Goal: Transaction & Acquisition: Purchase product/service

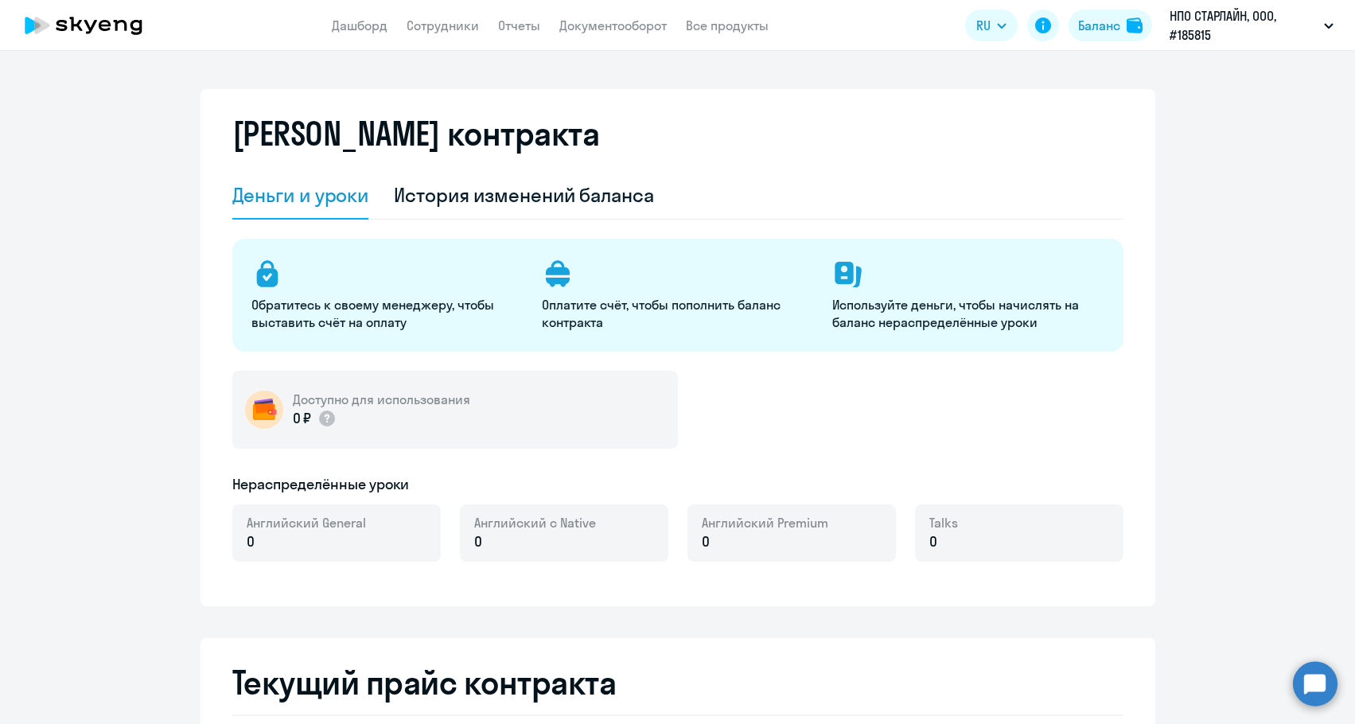
select select "english_adult_not_native_speaker"
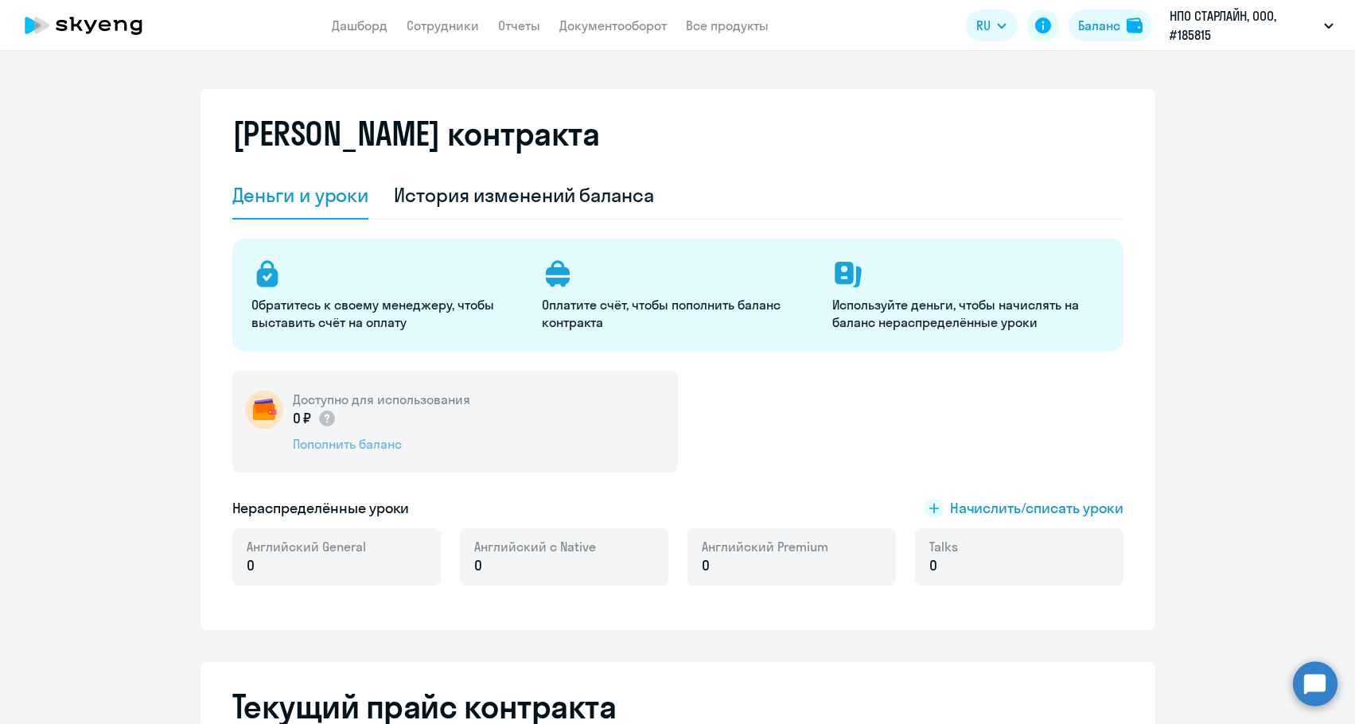
click at [332, 444] on div "Пополнить баланс" at bounding box center [381, 443] width 177 height 17
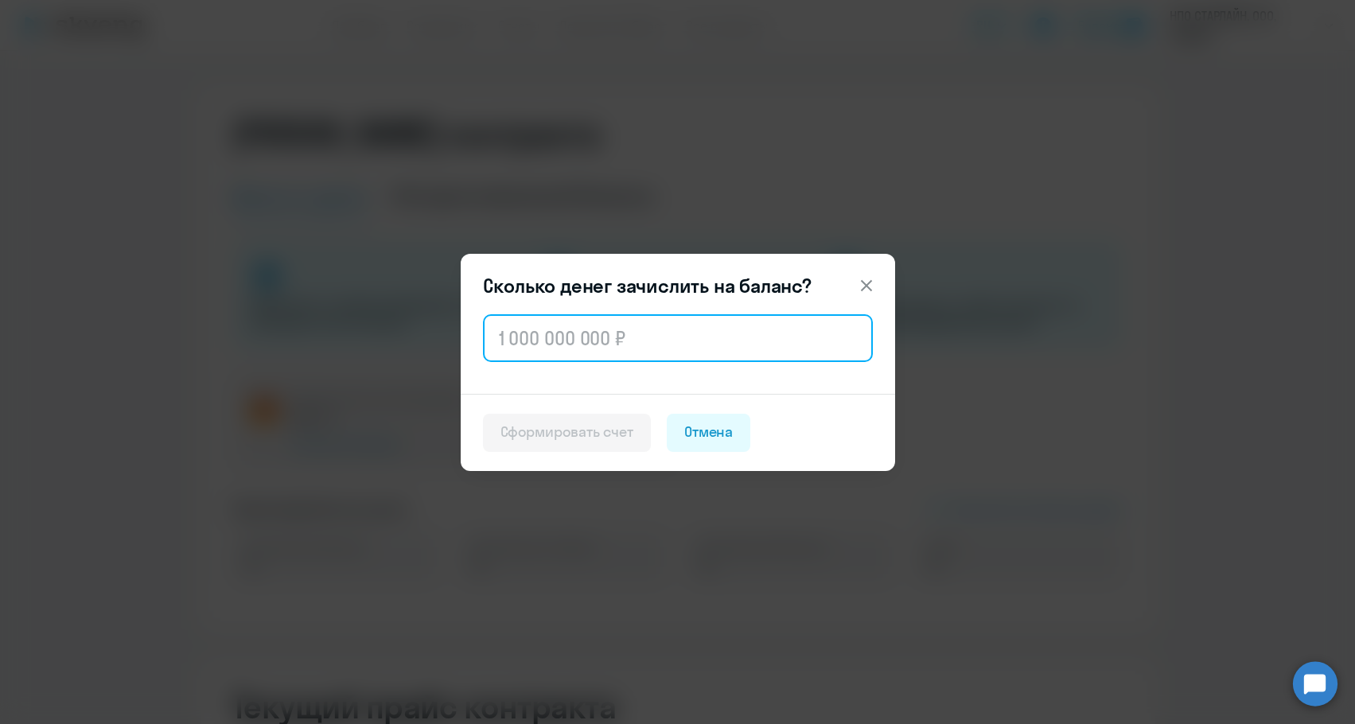
click at [530, 355] on input "text" at bounding box center [678, 338] width 390 height 48
paste input "148 992"
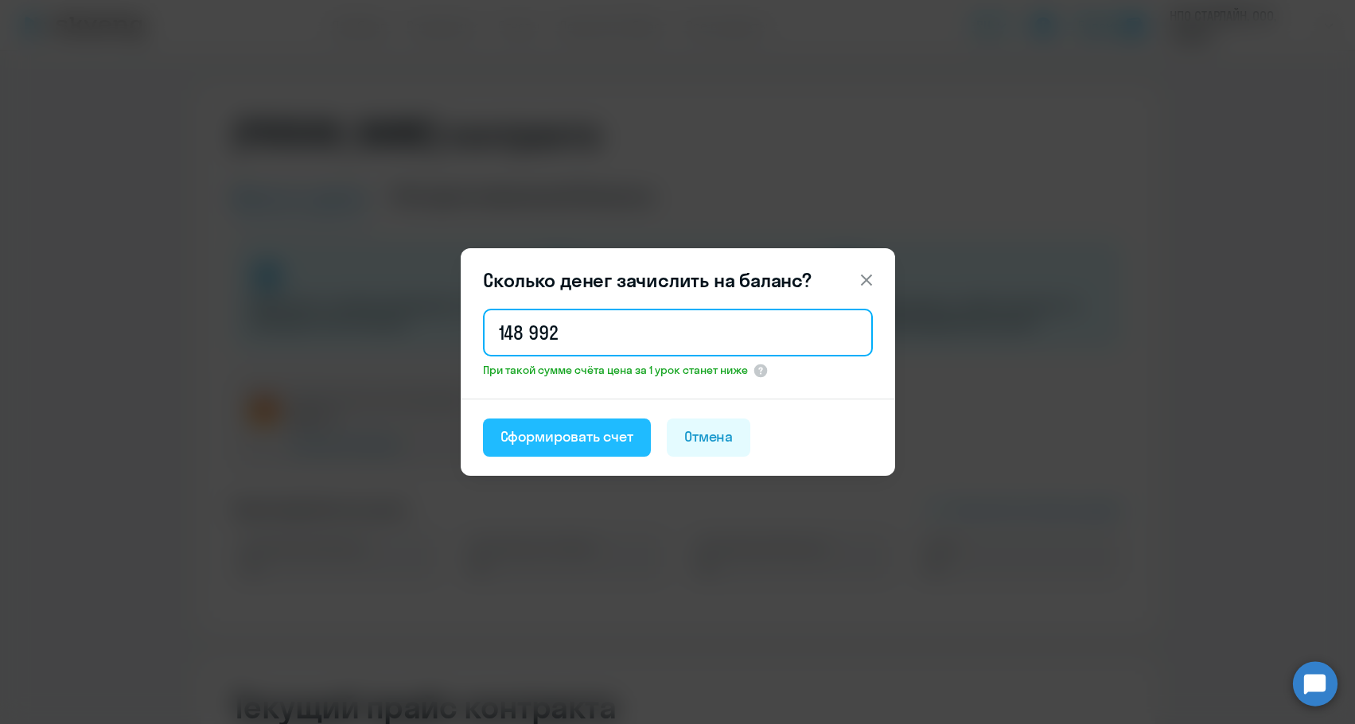
type input "148 992"
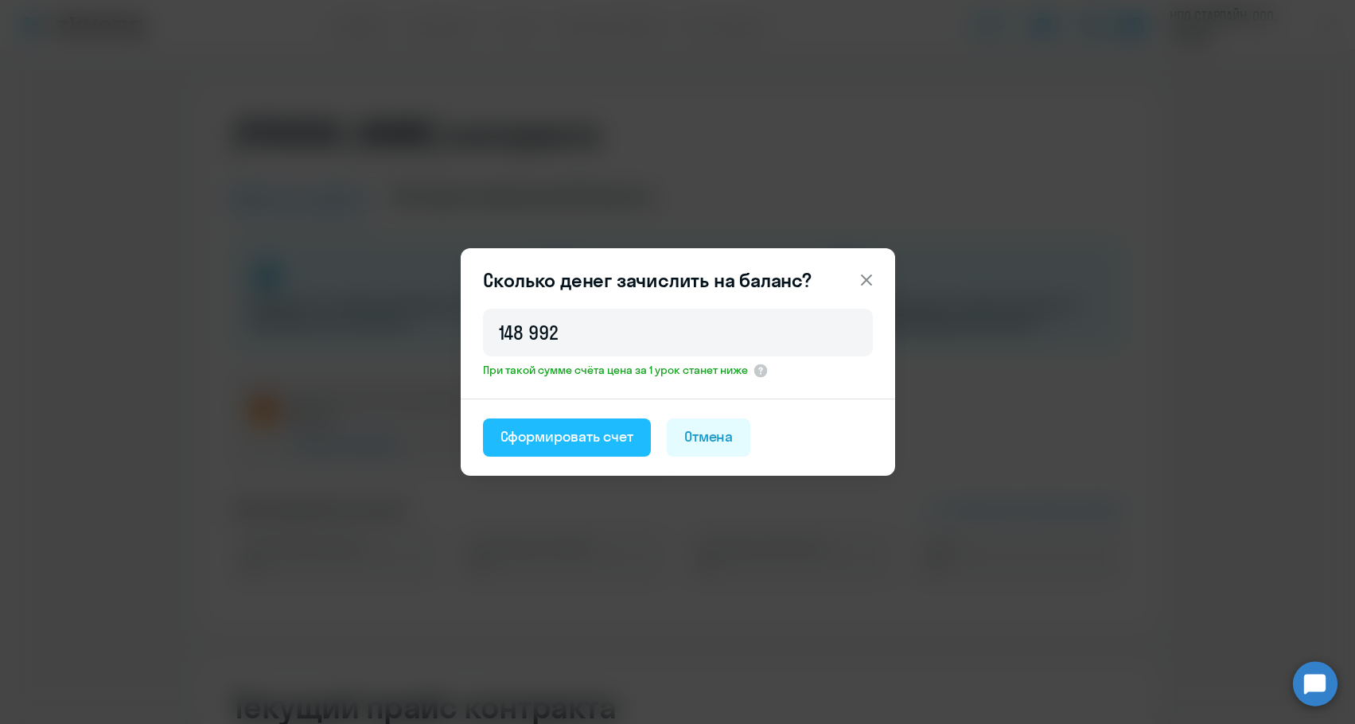
click at [536, 440] on div "Сформировать счет" at bounding box center [566, 436] width 133 height 21
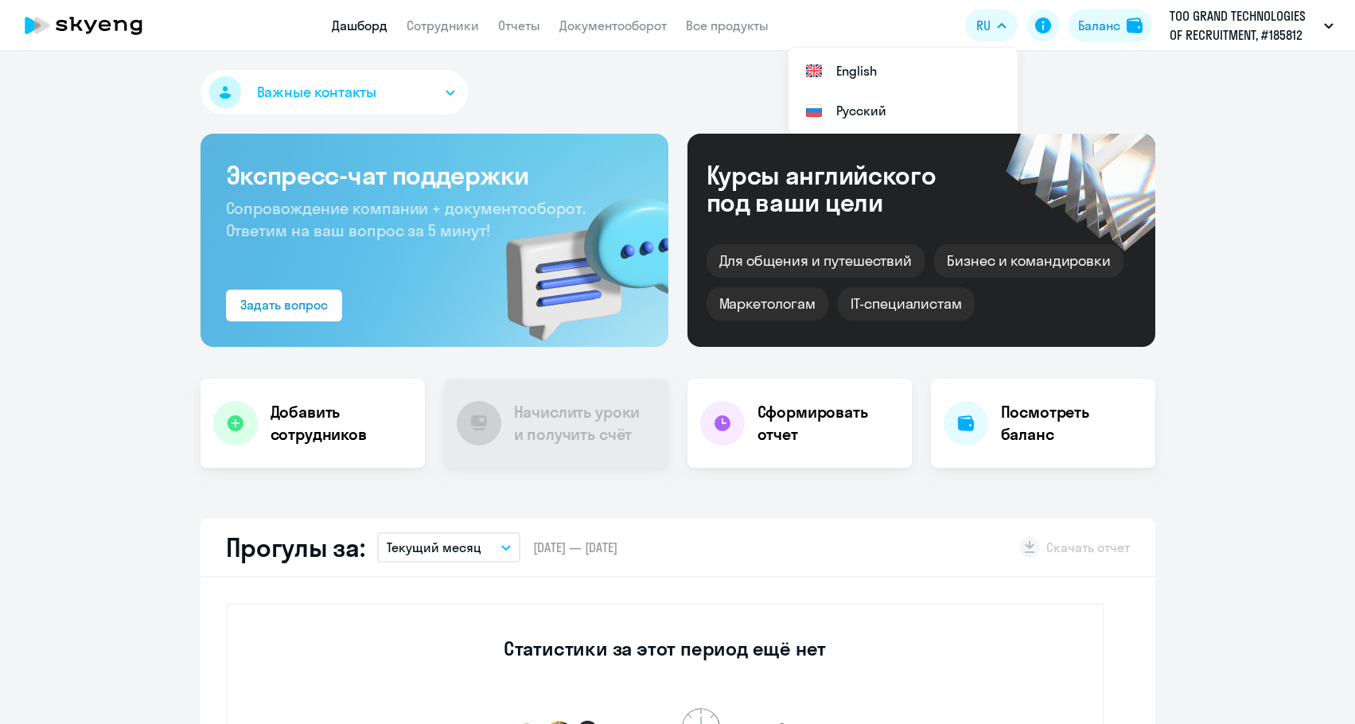
click at [1094, 44] on app-header-actions "RU English Русский Баланс ТОО GRAND TECHNOLOGIES OF RECRUITMENT, #185812" at bounding box center [1153, 25] width 376 height 38
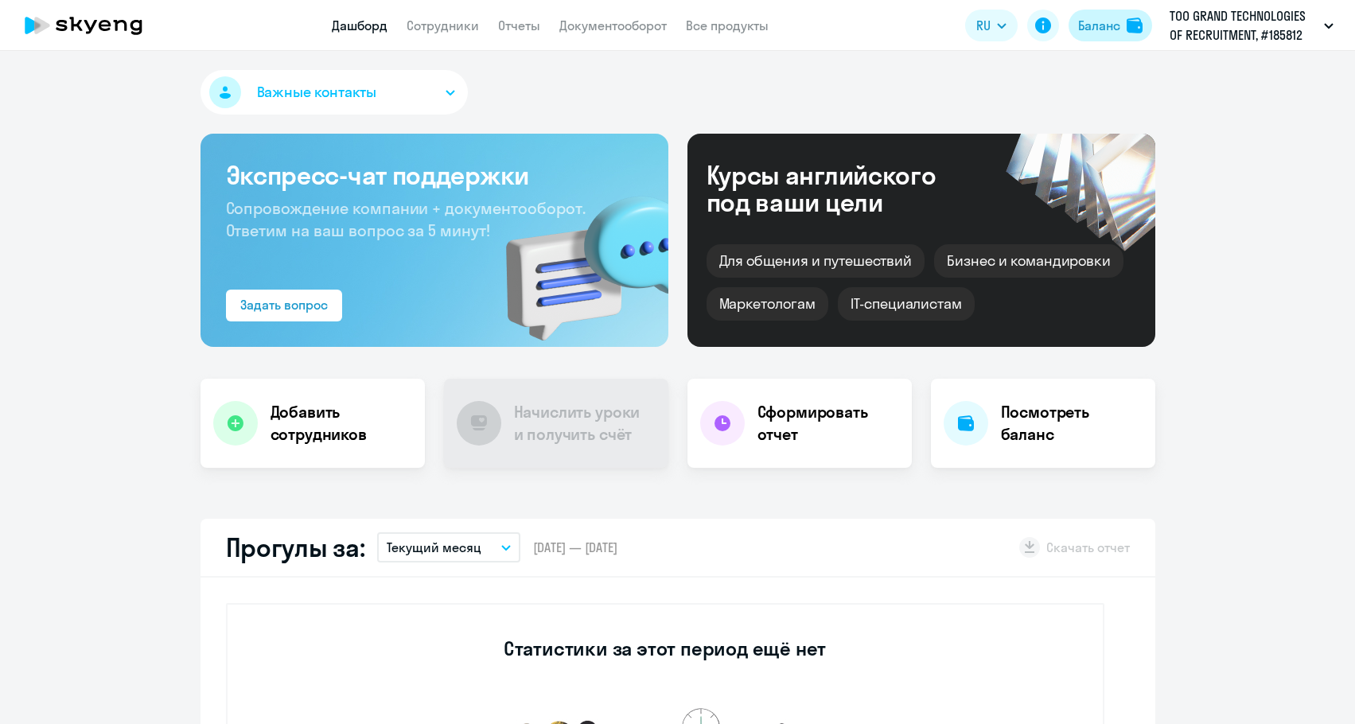
click at [1094, 37] on button "Баланс" at bounding box center [1110, 26] width 84 height 32
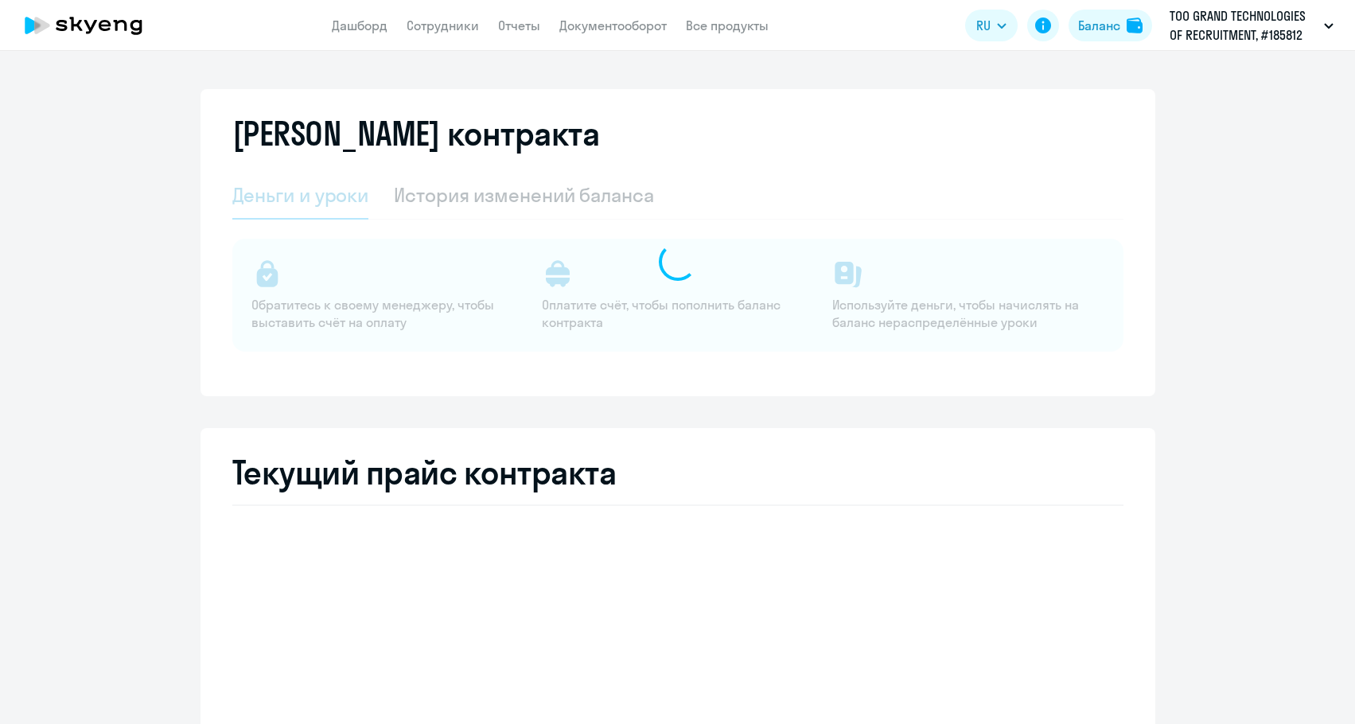
select select "english_adult_not_native_speaker"
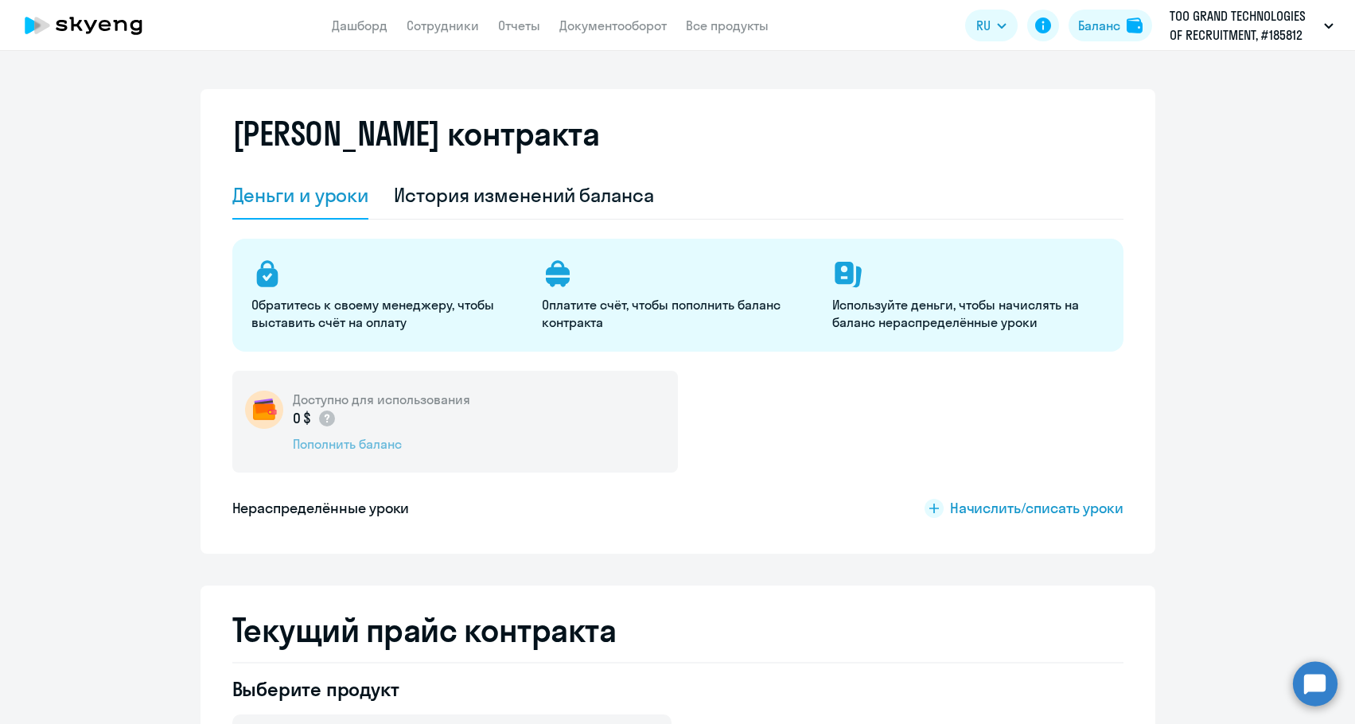
click at [331, 450] on div "Пополнить баланс" at bounding box center [381, 443] width 177 height 17
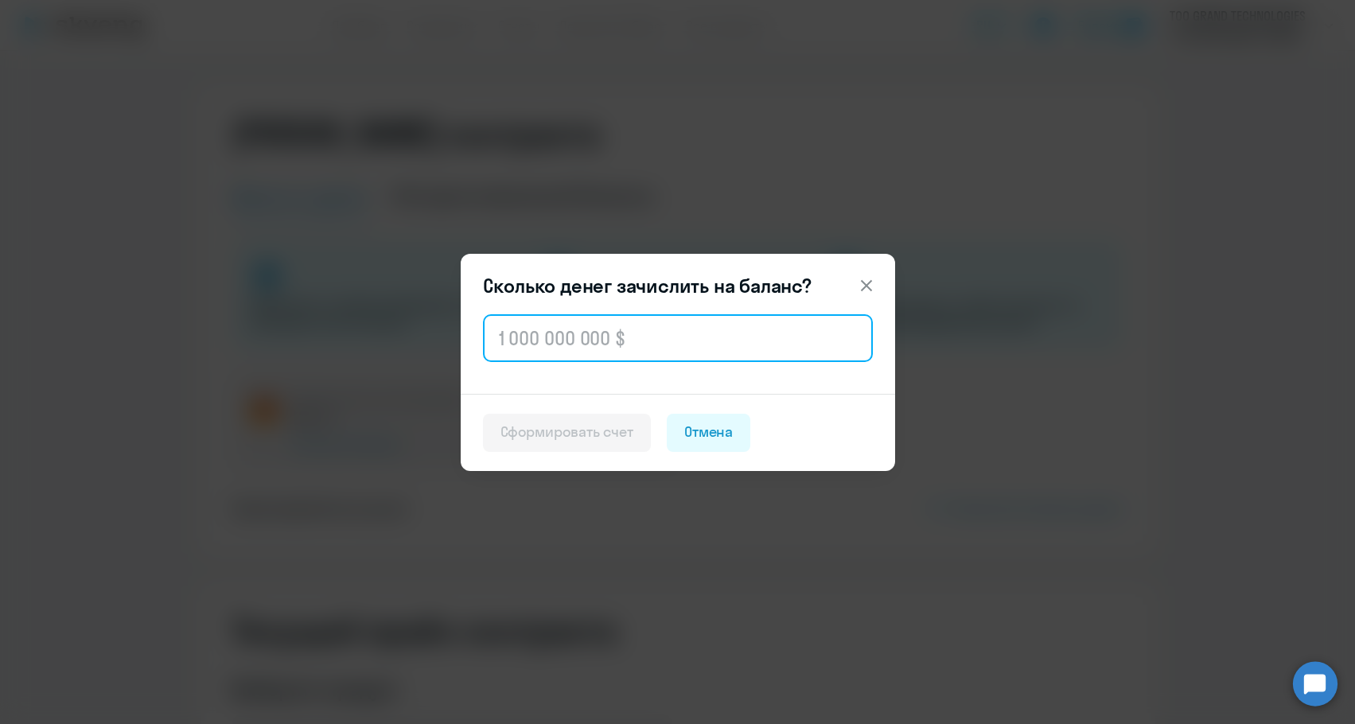
paste input "916,48"
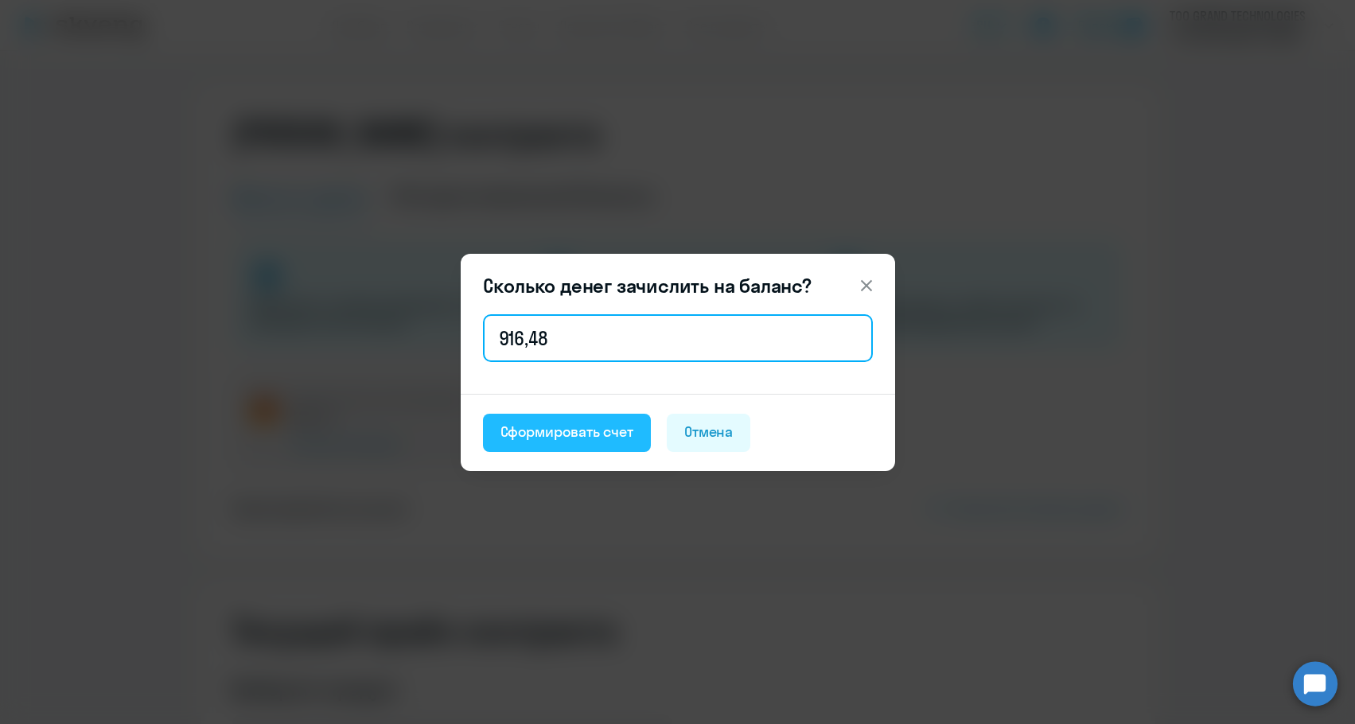
type input "916,48"
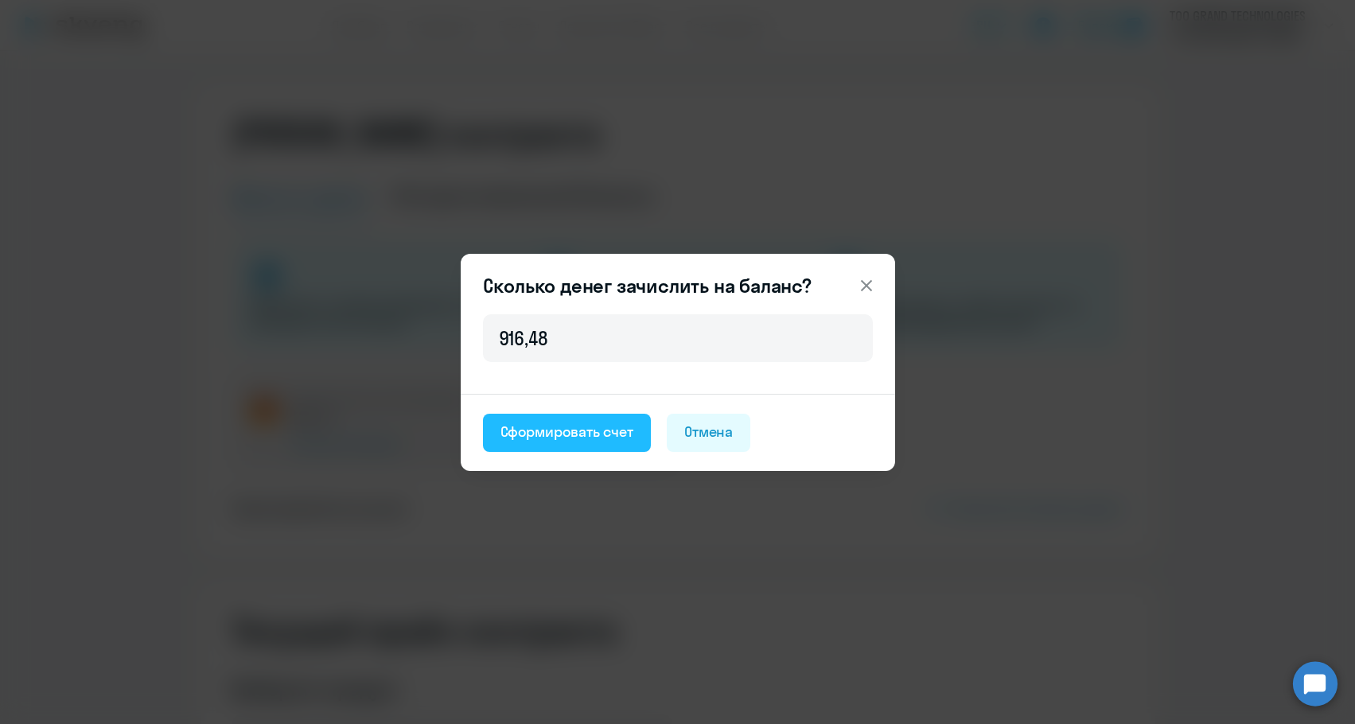
click at [563, 445] on button "Сформировать счет" at bounding box center [567, 433] width 168 height 38
